Goal: Task Accomplishment & Management: Use online tool/utility

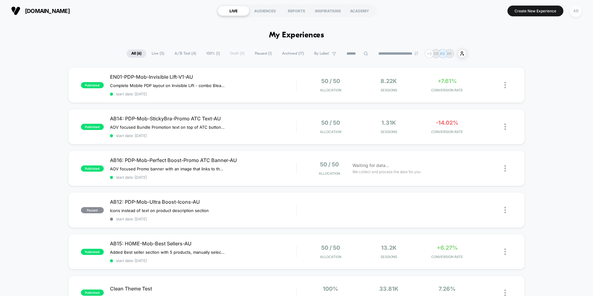
click at [575, 8] on div "AR" at bounding box center [576, 11] width 12 height 12
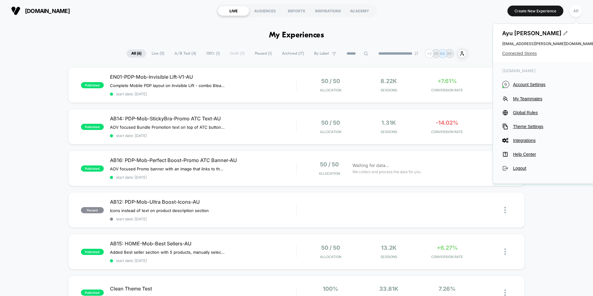
click at [533, 53] on span "Connected Stores" at bounding box center [549, 53] width 93 height 5
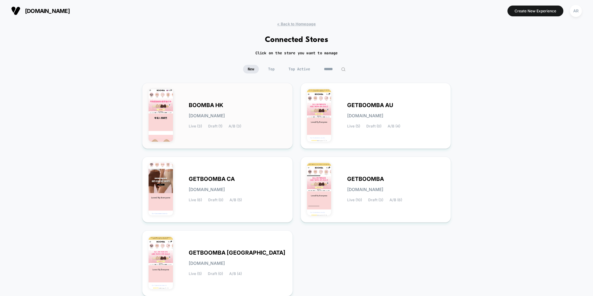
click at [252, 100] on div "BOOMBA HK [DOMAIN_NAME] Live (3) Draft (1) A/B (3)" at bounding box center [218, 115] width 138 height 53
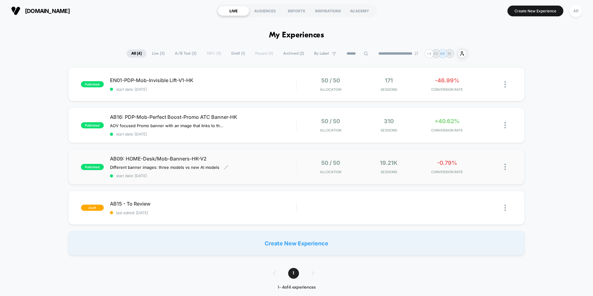
click at [242, 166] on div "AB09: HOME-Desk/Mob-Banners-HK-V2 Different banner images: three models vs new …" at bounding box center [203, 167] width 186 height 23
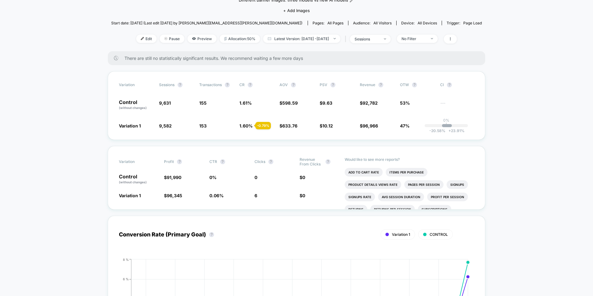
scroll to position [63, 0]
